Goal: Task Accomplishment & Management: Manage account settings

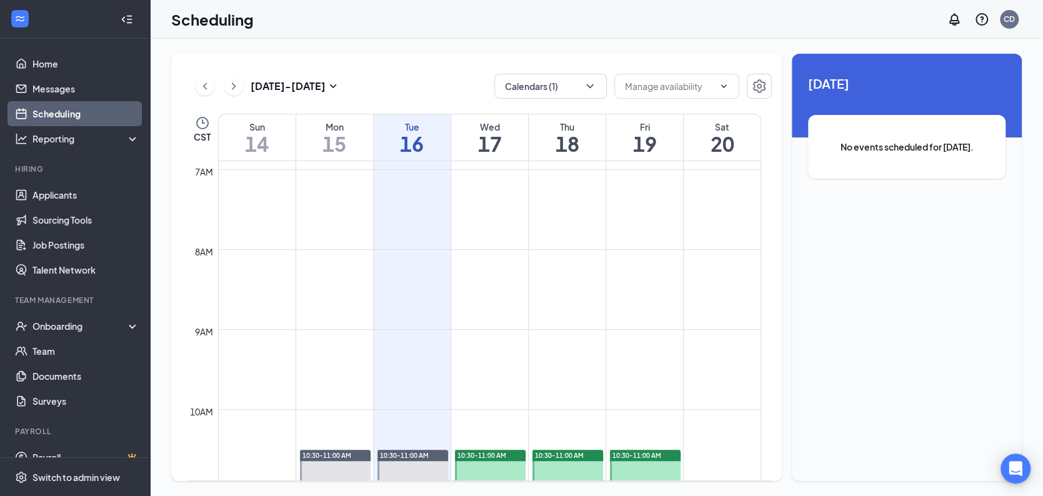
scroll to position [551, 0]
click at [237, 88] on icon "ChevronRight" at bounding box center [233, 86] width 12 height 15
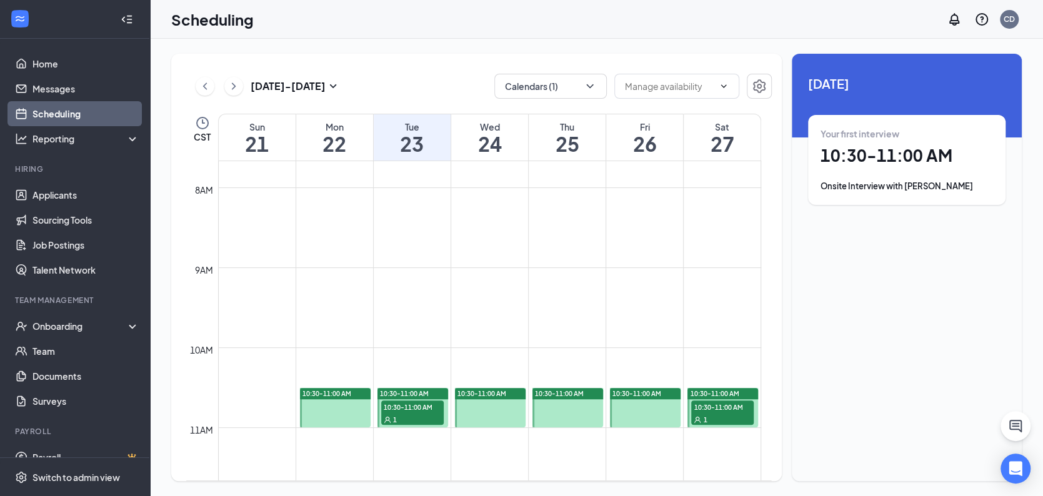
scroll to position [739, 0]
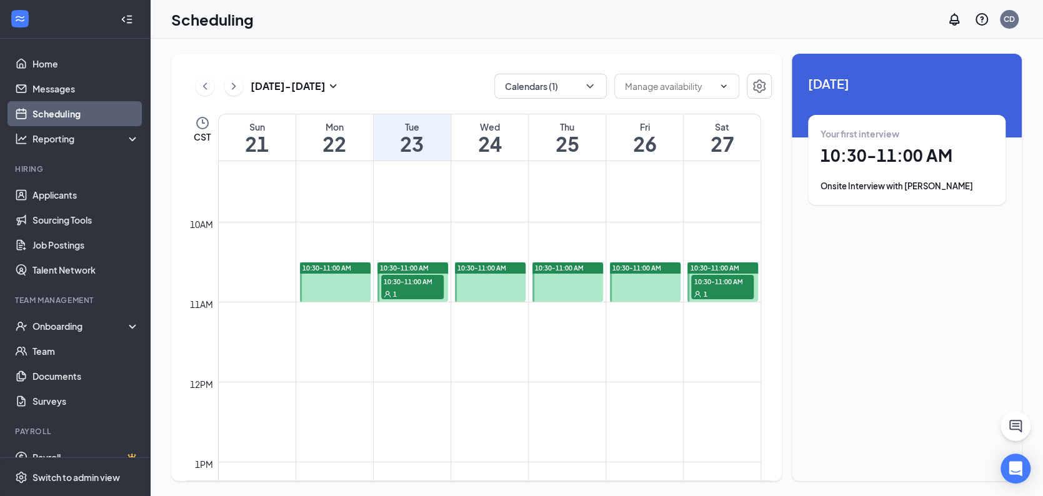
click at [391, 282] on span "10:30-11:00 AM" at bounding box center [412, 281] width 62 height 12
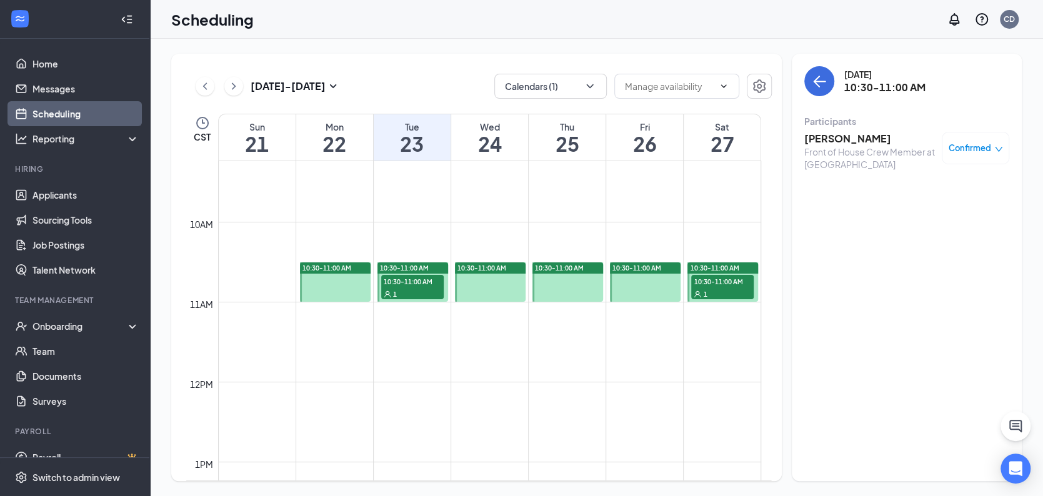
click at [833, 138] on h3 "[PERSON_NAME]" at bounding box center [869, 139] width 131 height 14
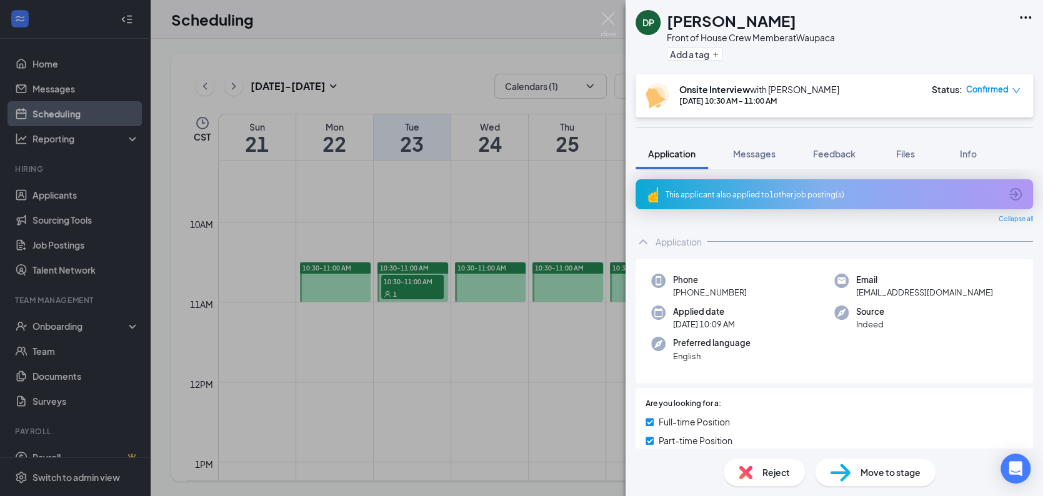
click at [1029, 18] on icon "Ellipses" at bounding box center [1025, 17] width 11 height 2
click at [937, 44] on link "View full application" at bounding box center [957, 45] width 135 height 12
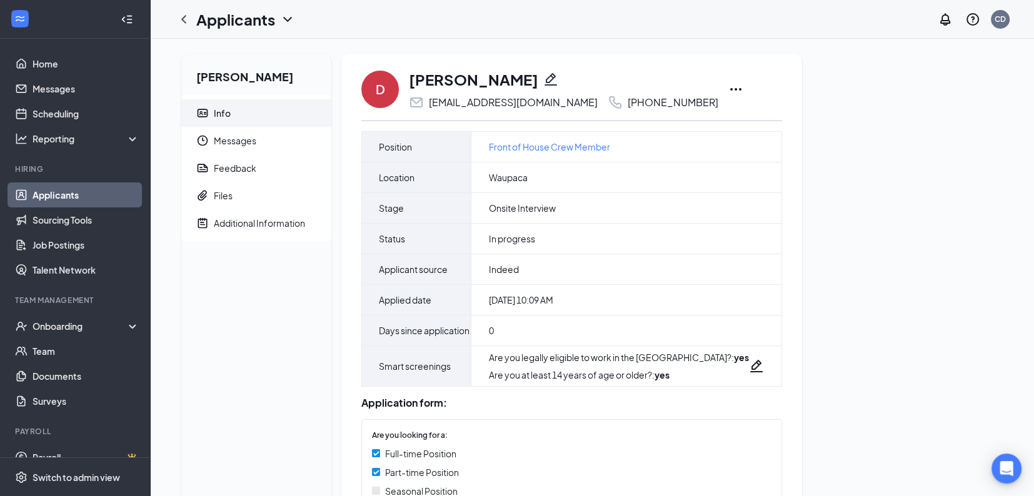
click at [734, 89] on icon "Ellipses" at bounding box center [735, 89] width 15 height 15
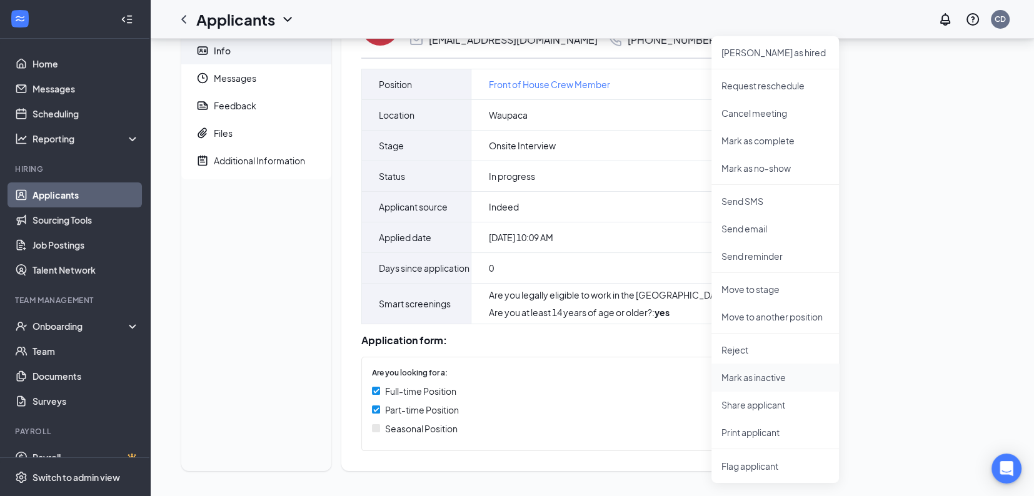
scroll to position [76, 0]
click at [765, 426] on p "Print applicant" at bounding box center [774, 432] width 107 height 12
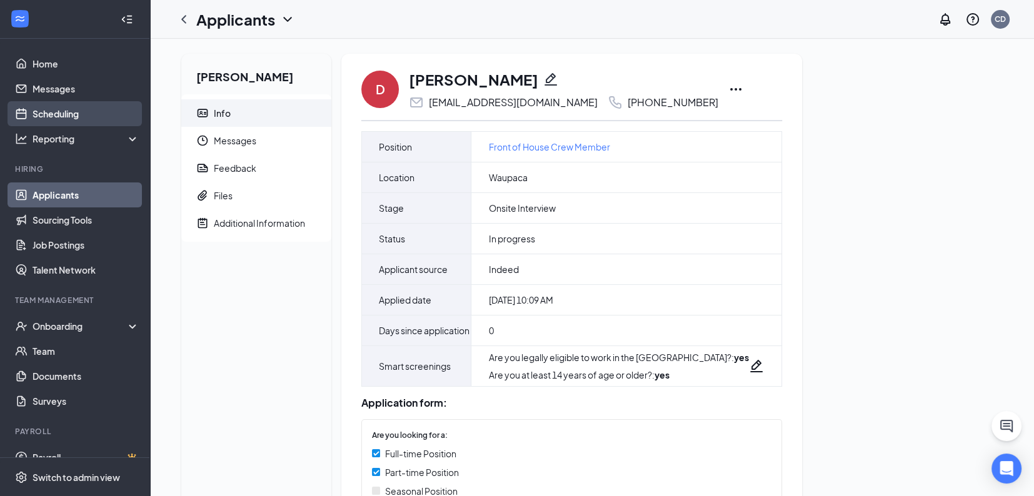
click at [63, 111] on link "Scheduling" at bounding box center [85, 113] width 107 height 25
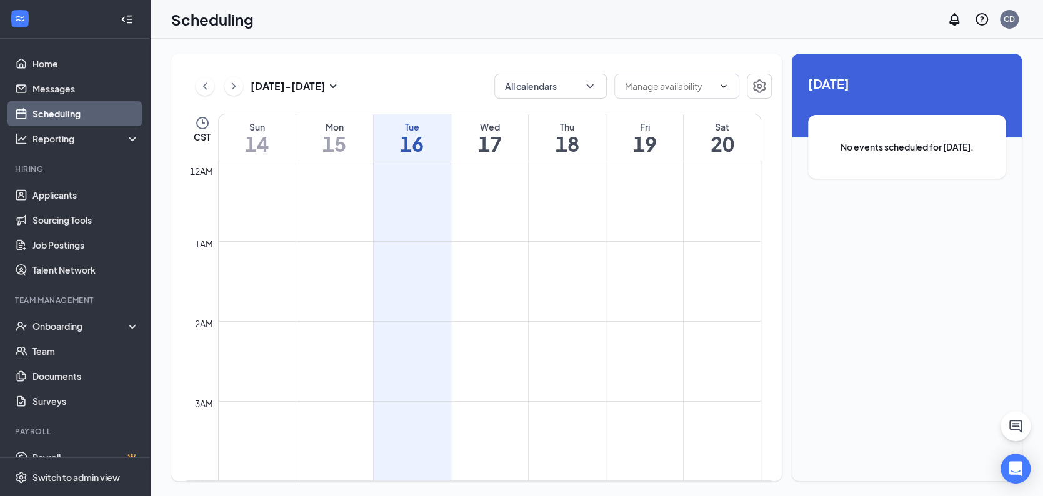
scroll to position [614, 0]
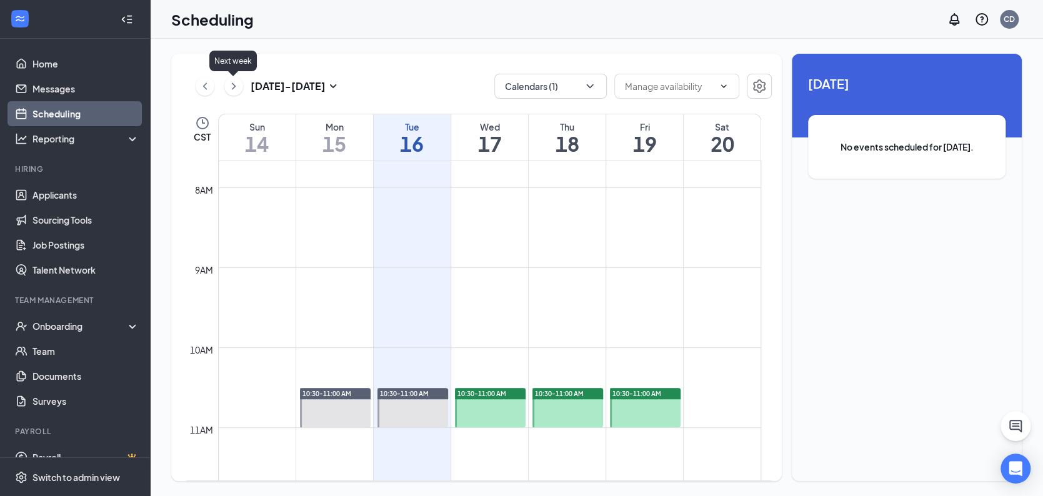
click at [229, 86] on icon "ChevronRight" at bounding box center [233, 86] width 12 height 15
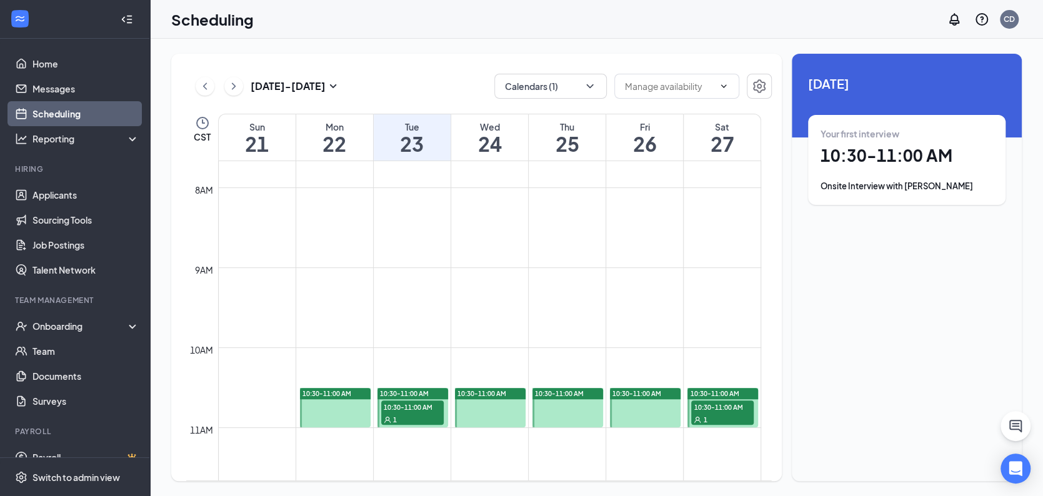
click at [733, 413] on div "1" at bounding box center [722, 419] width 62 height 12
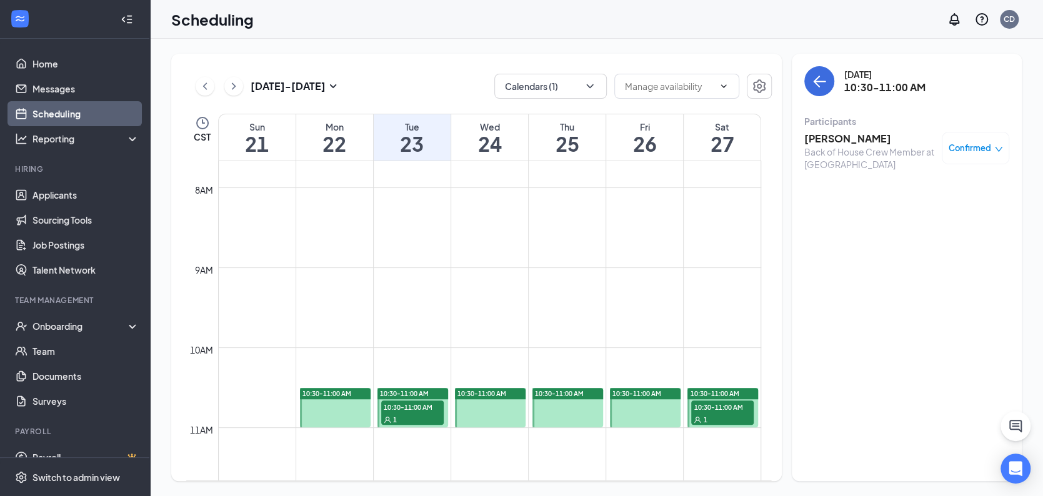
click at [869, 134] on h3 "[PERSON_NAME]" at bounding box center [869, 139] width 131 height 14
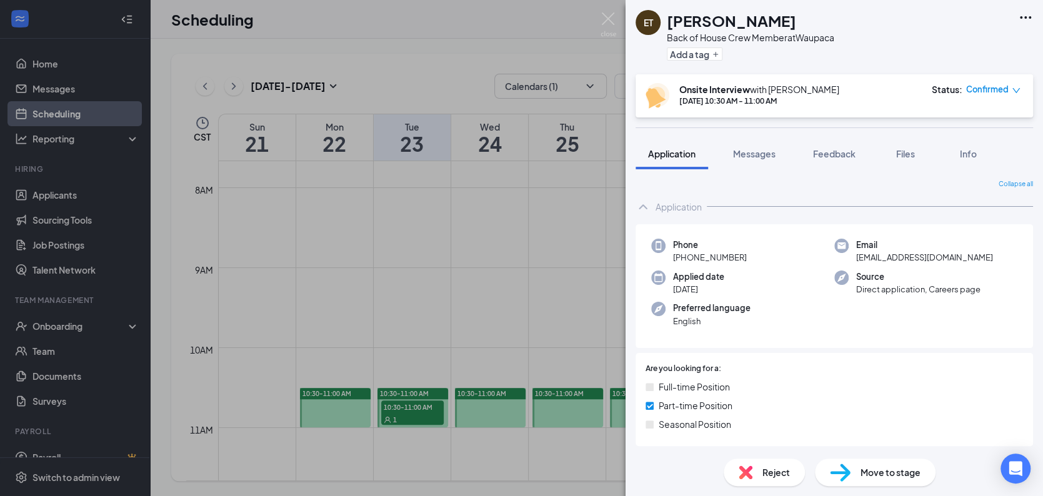
click at [1030, 12] on icon "Ellipses" at bounding box center [1025, 17] width 15 height 15
click at [943, 44] on link "View full application" at bounding box center [957, 45] width 135 height 12
click at [606, 16] on img at bounding box center [609, 24] width 16 height 24
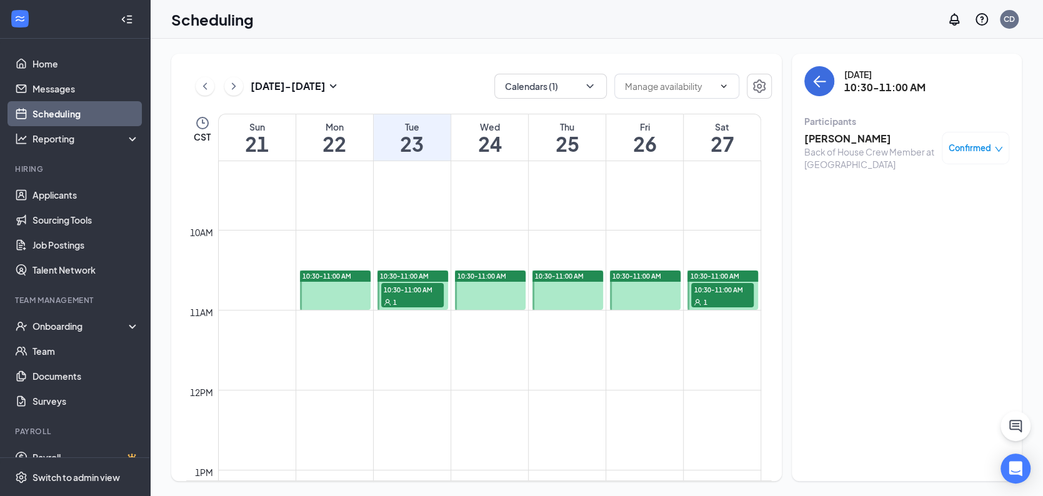
scroll to position [614, 0]
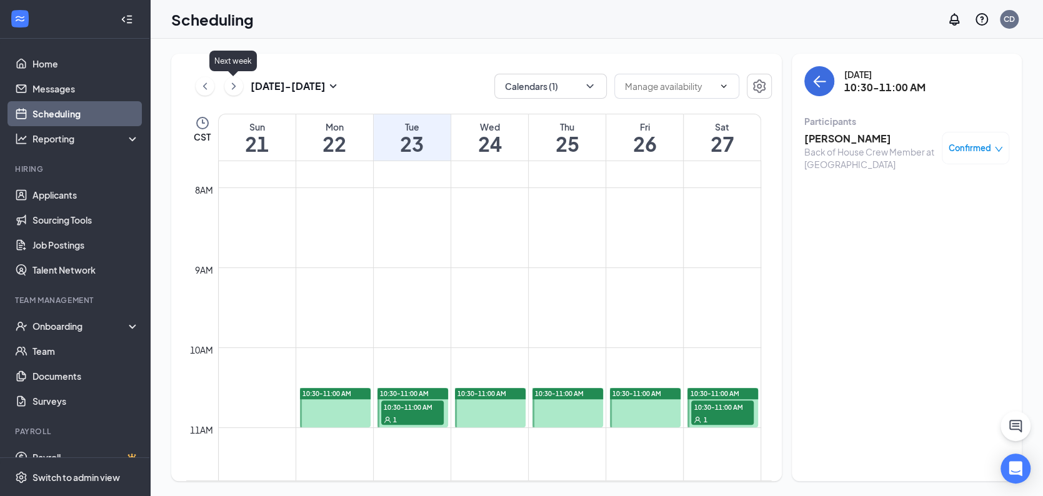
click at [234, 82] on icon "ChevronRight" at bounding box center [233, 86] width 12 height 15
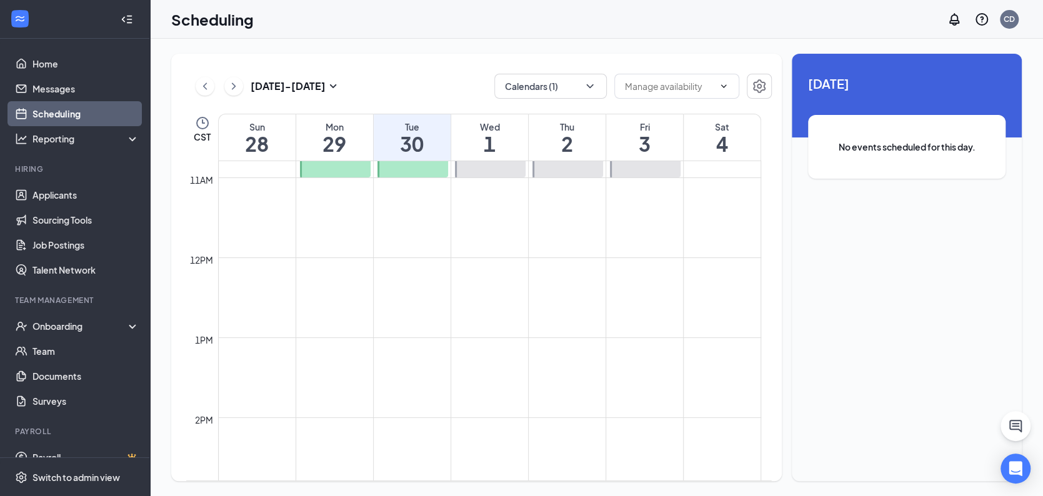
scroll to position [614, 0]
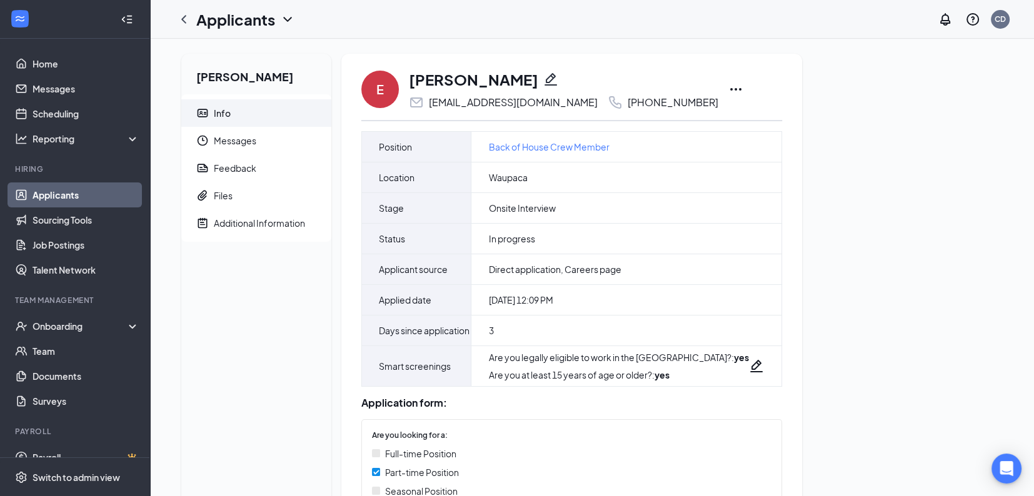
click at [733, 89] on icon "Ellipses" at bounding box center [735, 89] width 15 height 15
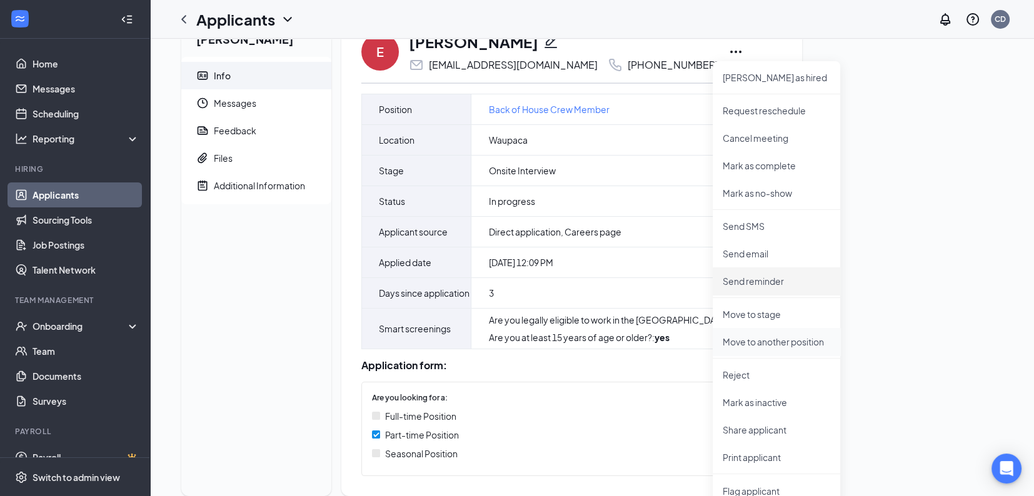
scroll to position [76, 0]
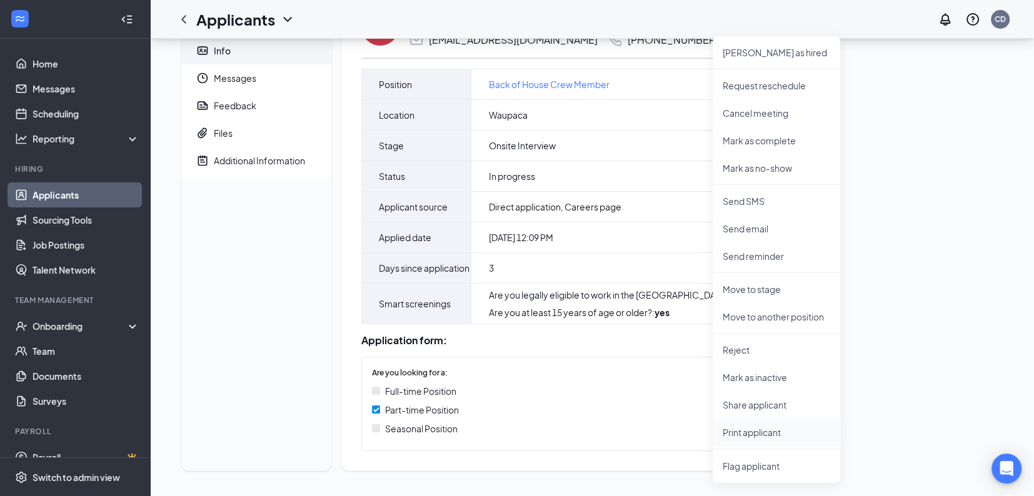
click at [776, 426] on p "Print applicant" at bounding box center [775, 432] width 107 height 12
